Goal: Task Accomplishment & Management: Manage account settings

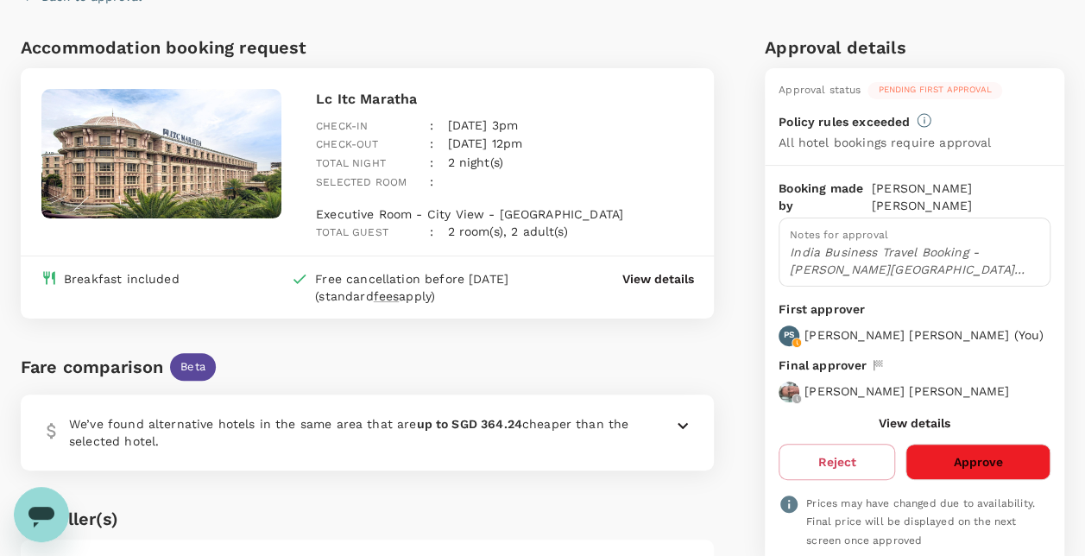
scroll to position [173, 0]
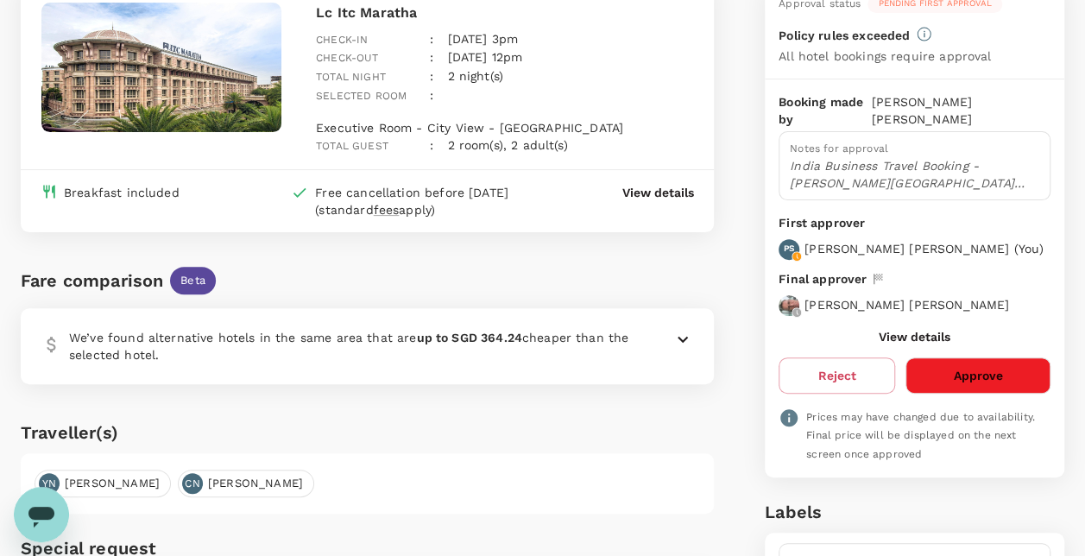
click at [986, 358] on button "Approve" at bounding box center [977, 375] width 145 height 36
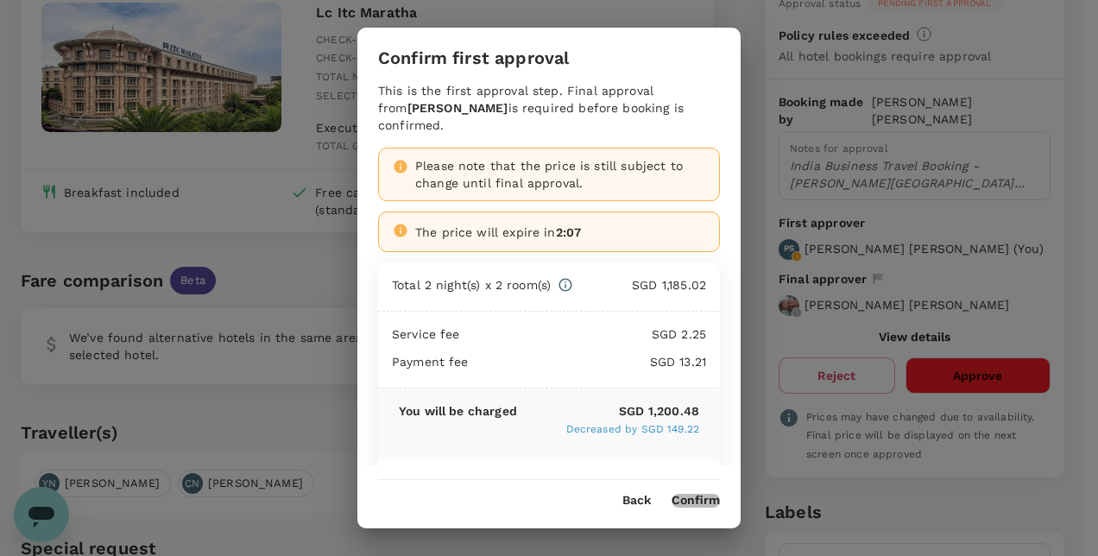
click at [690, 497] on button "Confirm" at bounding box center [695, 501] width 48 height 14
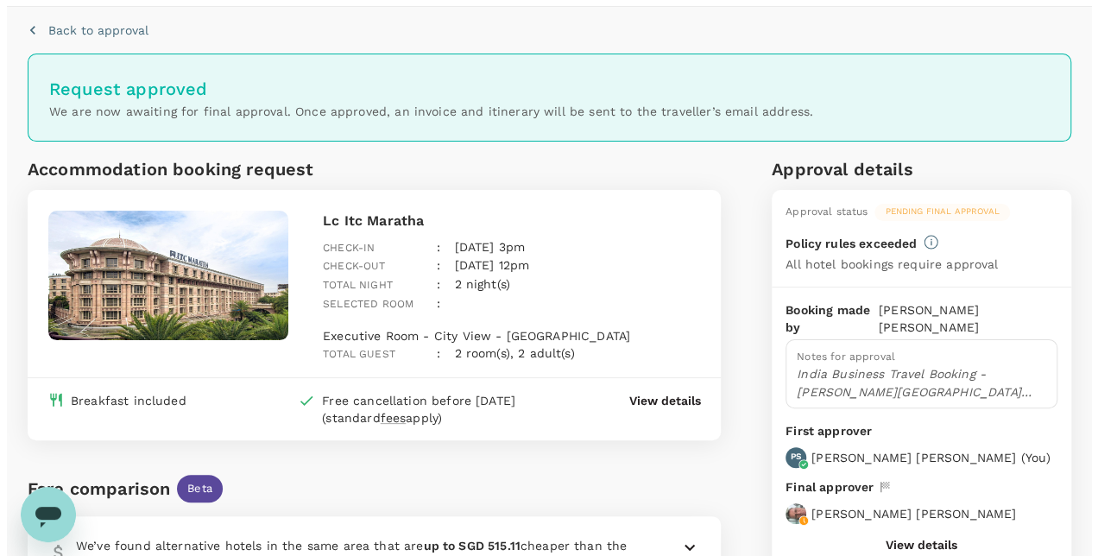
scroll to position [0, 0]
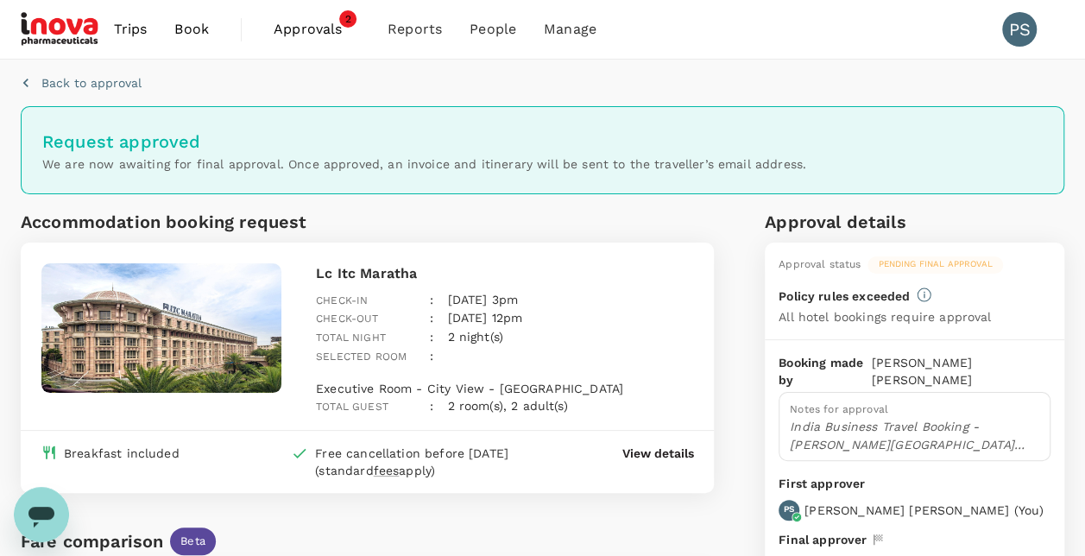
click at [317, 26] on span "Approvals" at bounding box center [317, 29] width 86 height 21
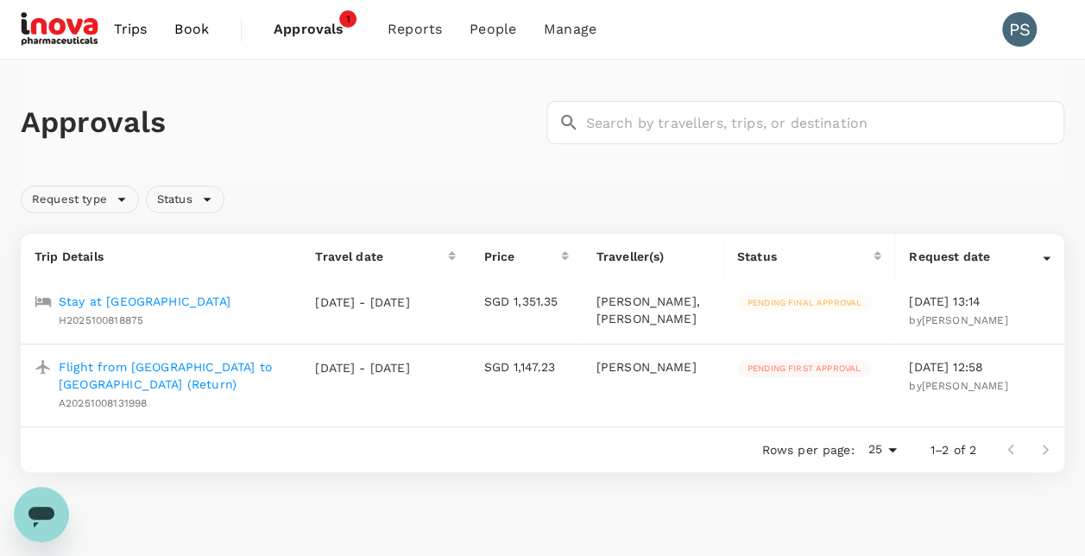
click at [230, 362] on p "Flight from [GEOGRAPHIC_DATA] to [GEOGRAPHIC_DATA] (Return)" at bounding box center [173, 375] width 229 height 35
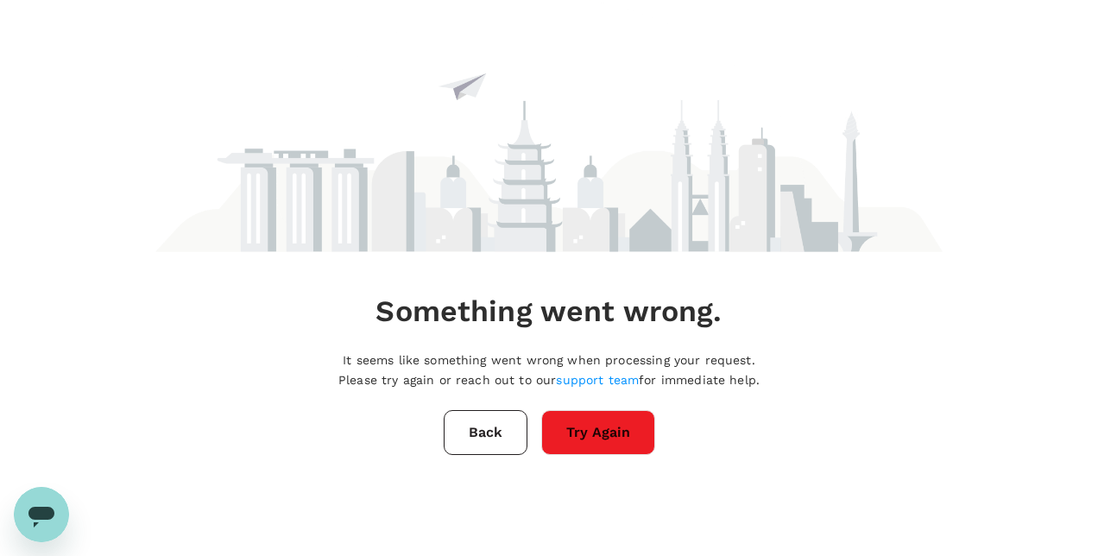
click at [597, 413] on button "Try Again" at bounding box center [598, 432] width 114 height 45
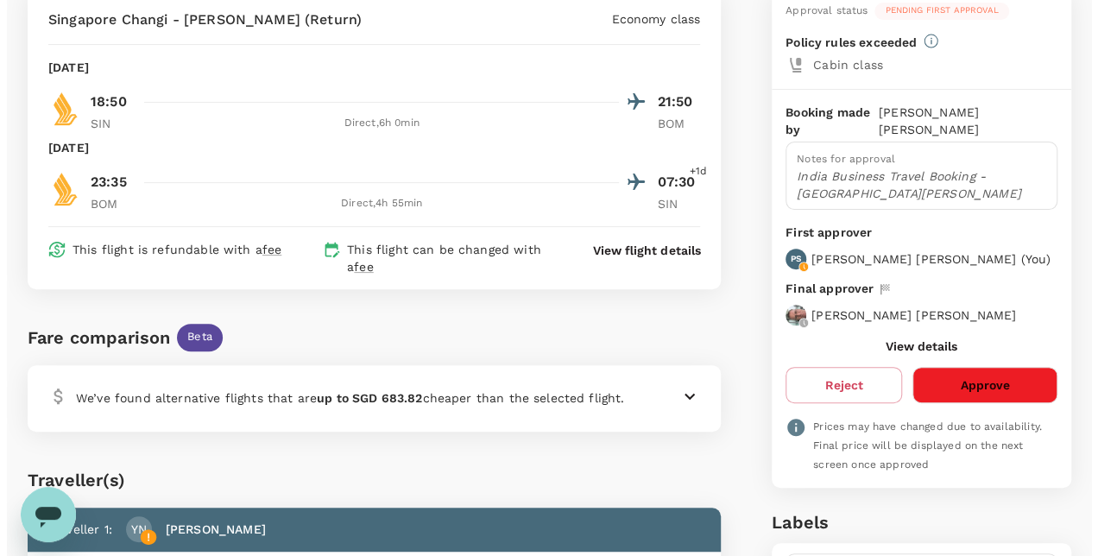
scroll to position [173, 0]
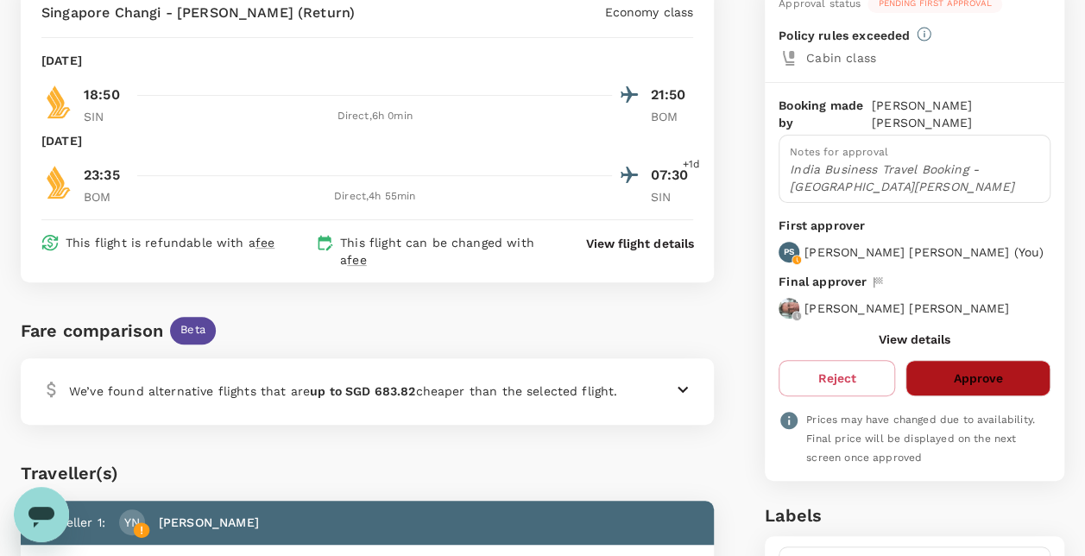
click at [977, 360] on button "Approve" at bounding box center [977, 378] width 145 height 36
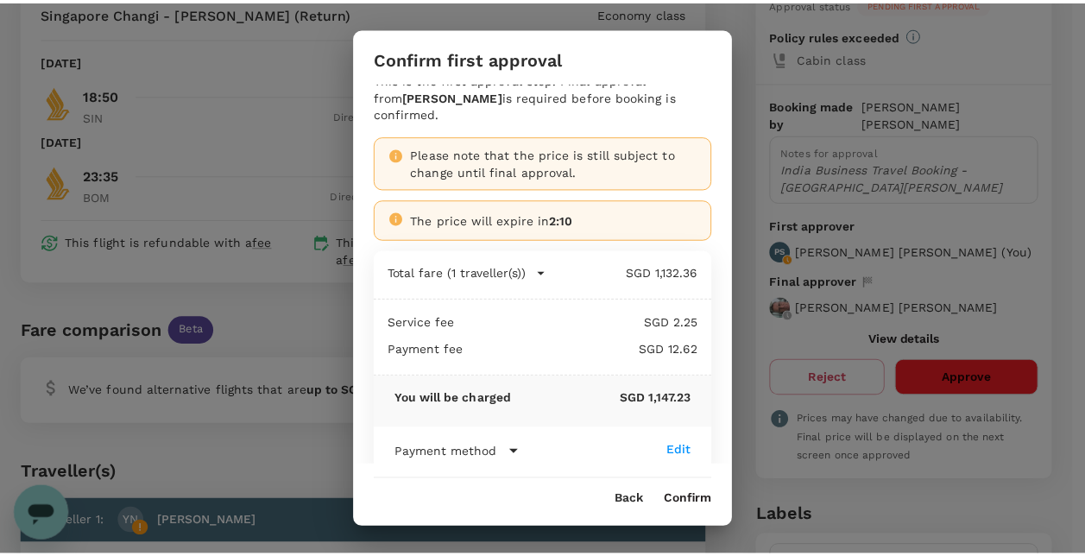
scroll to position [25, 0]
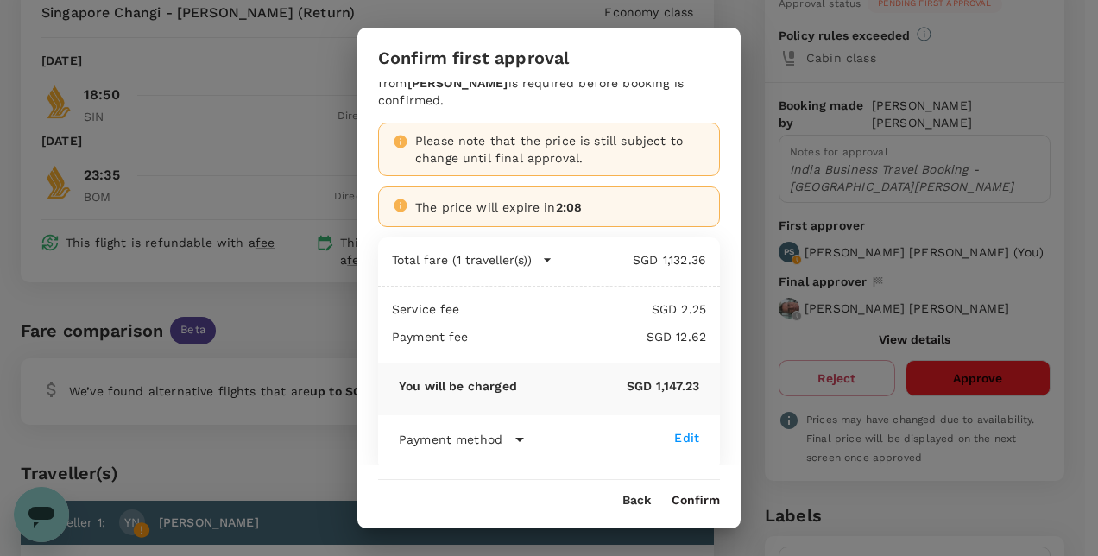
click at [704, 499] on button "Confirm" at bounding box center [695, 501] width 48 height 14
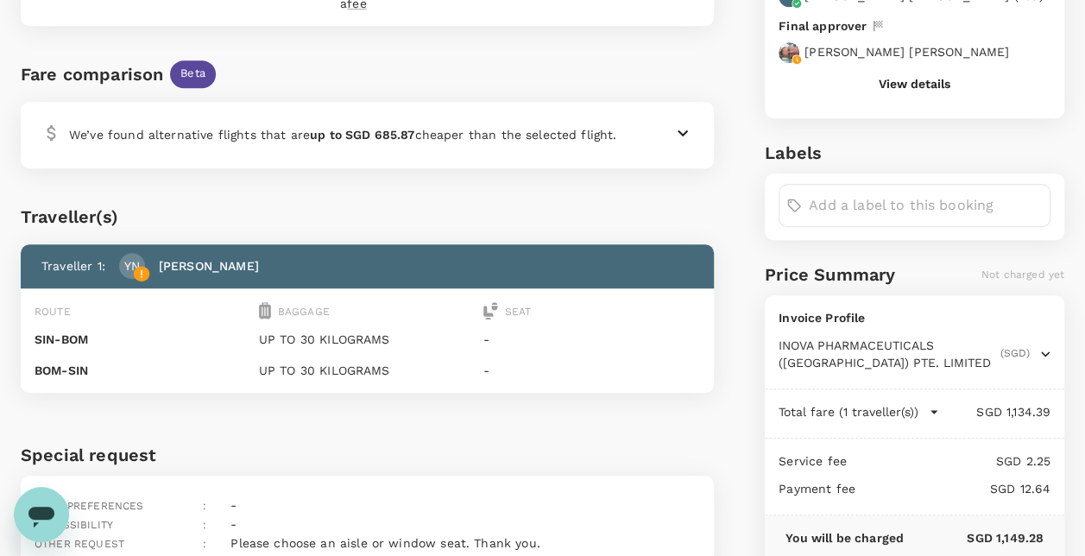
scroll to position [518, 0]
